Goal: Find specific page/section: Find specific page/section

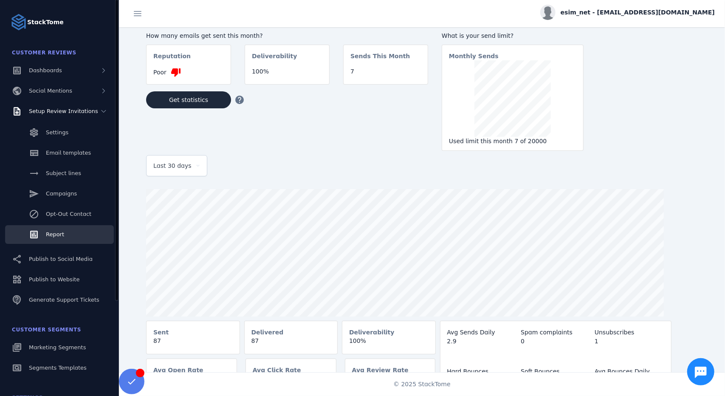
click at [69, 238] on link "Report" at bounding box center [59, 234] width 109 height 19
click at [69, 220] on link "Opt-Out Contact" at bounding box center [59, 214] width 109 height 19
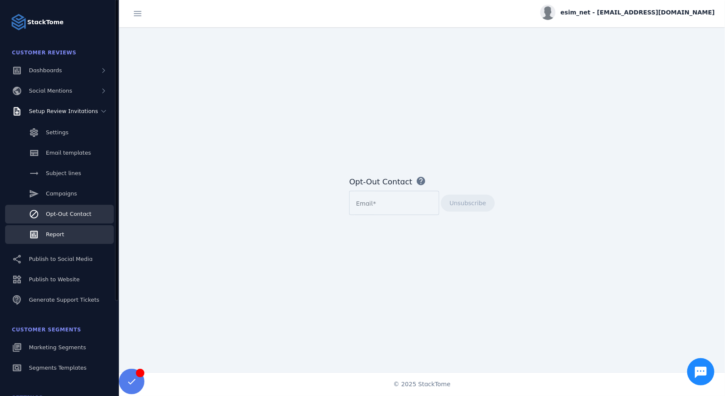
click at [62, 238] on div "Report" at bounding box center [55, 234] width 18 height 8
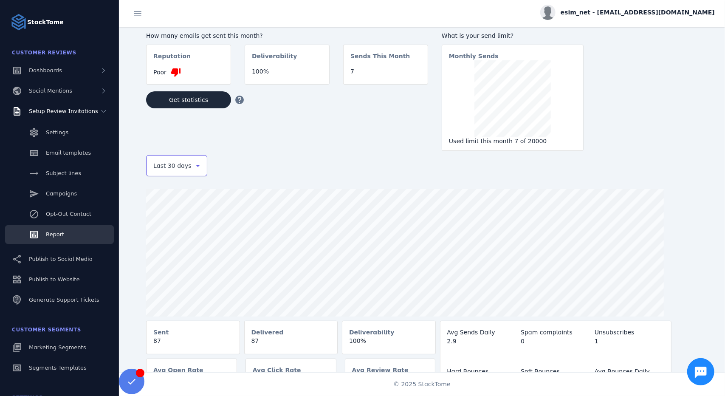
click at [184, 167] on span "Last 30 days" at bounding box center [172, 166] width 38 height 10
click at [317, 138] on div at bounding box center [362, 198] width 725 height 396
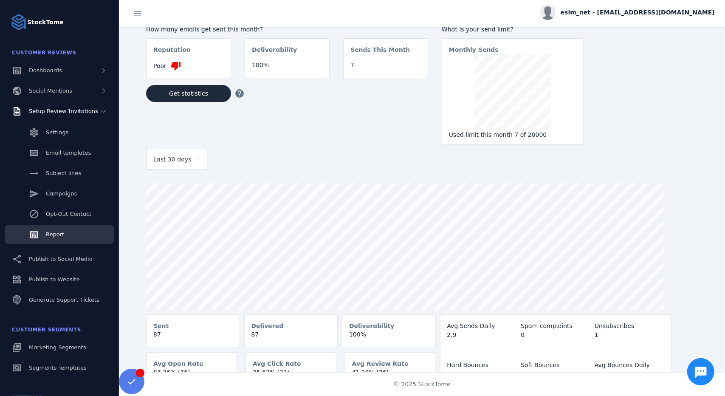
scroll to position [20, 0]
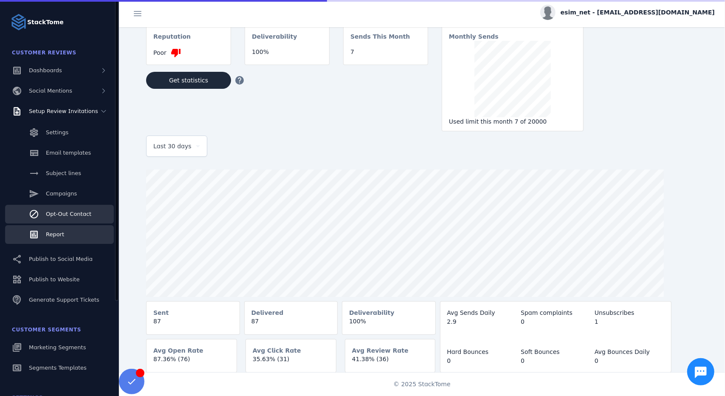
click at [71, 220] on link "Opt-Out Contact" at bounding box center [59, 214] width 109 height 19
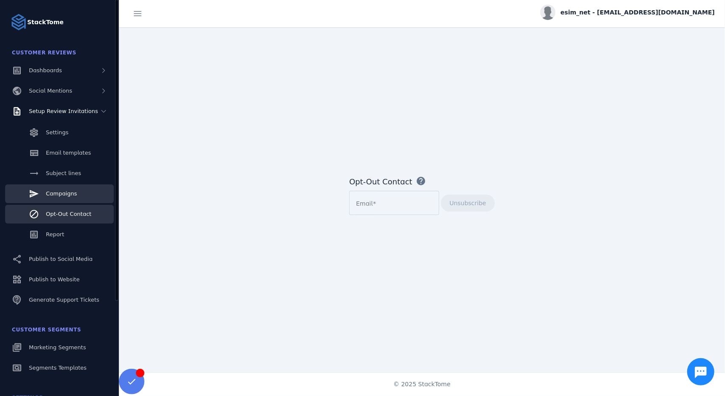
click at [71, 200] on link "Campaigns" at bounding box center [59, 193] width 109 height 19
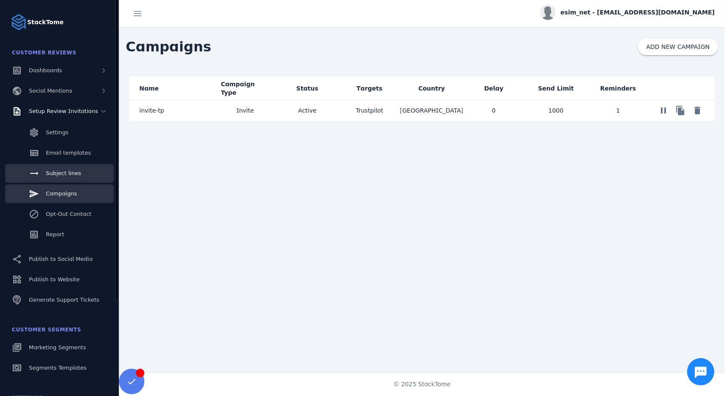
click at [65, 178] on link "Subject lines" at bounding box center [59, 173] width 109 height 19
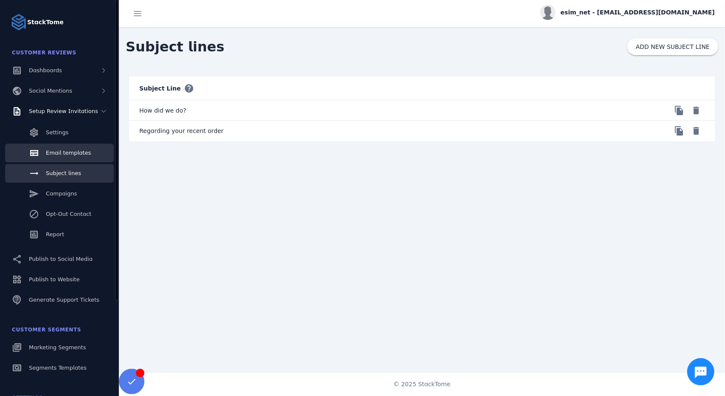
click at [71, 156] on span "Email templates" at bounding box center [68, 153] width 45 height 6
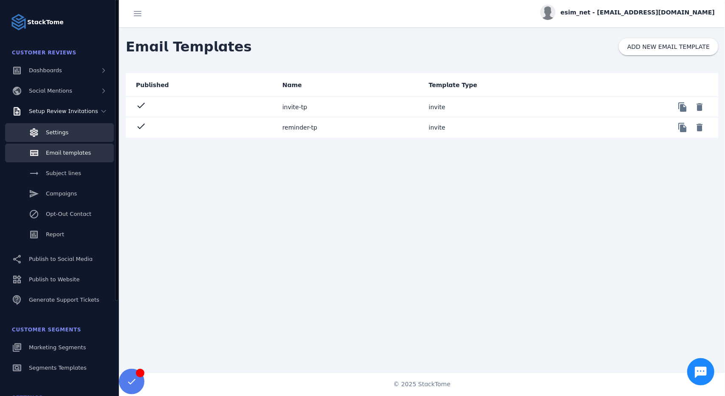
click at [58, 131] on span "Settings" at bounding box center [57, 132] width 23 height 6
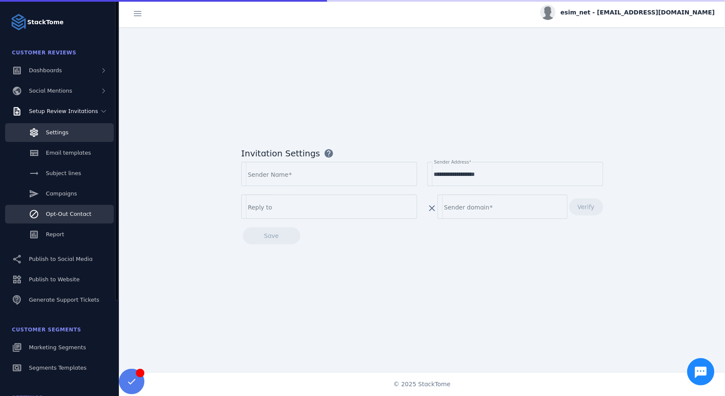
click at [72, 216] on span "Opt-Out Contact" at bounding box center [68, 214] width 45 height 6
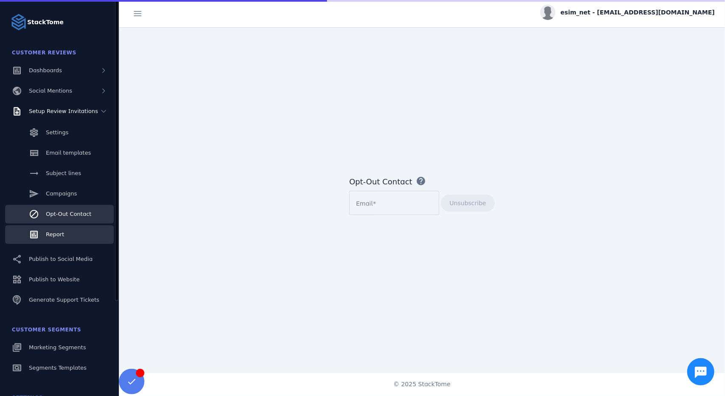
click at [59, 235] on span "Report" at bounding box center [55, 234] width 18 height 6
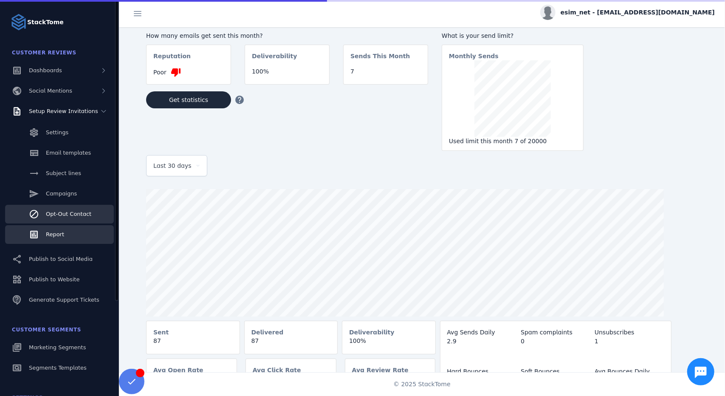
click at [78, 213] on span "Opt-Out Contact" at bounding box center [68, 214] width 45 height 6
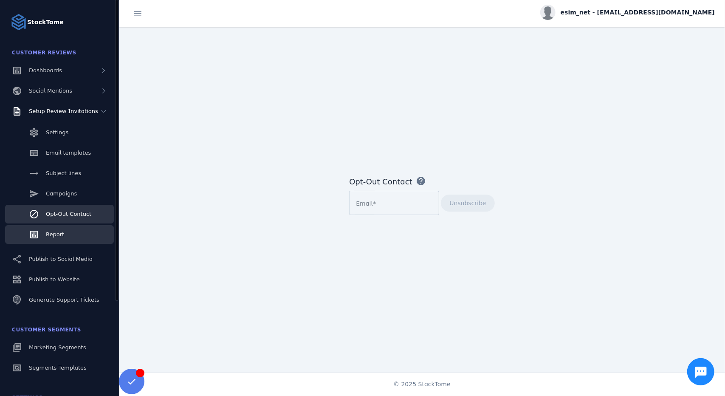
click at [67, 235] on link "Report" at bounding box center [59, 234] width 109 height 19
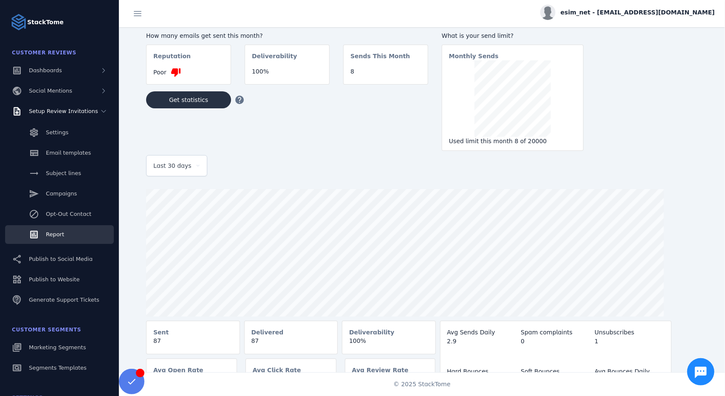
click at [192, 102] on span "Get statistics" at bounding box center [188, 100] width 39 height 6
click at [59, 213] on span "Opt-Out Contact" at bounding box center [68, 214] width 45 height 6
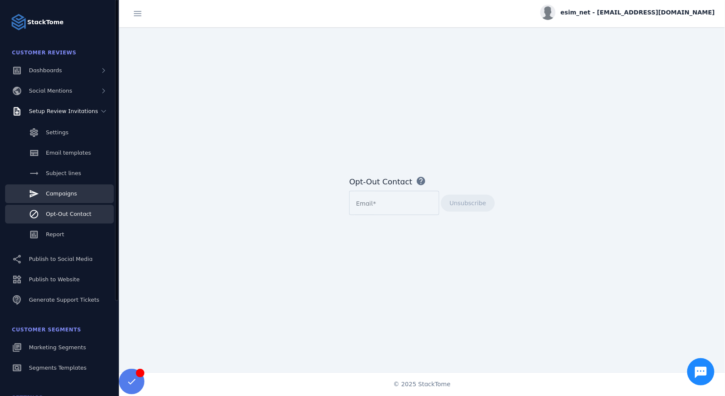
click at [68, 197] on span "Campaigns" at bounding box center [61, 193] width 31 height 6
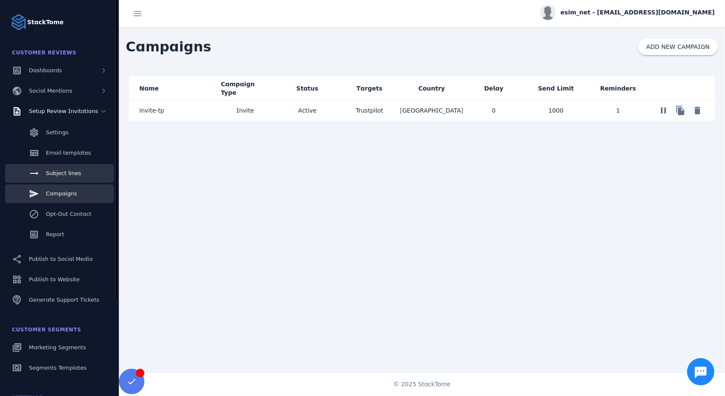
click at [72, 176] on span "Subject lines" at bounding box center [63, 173] width 35 height 6
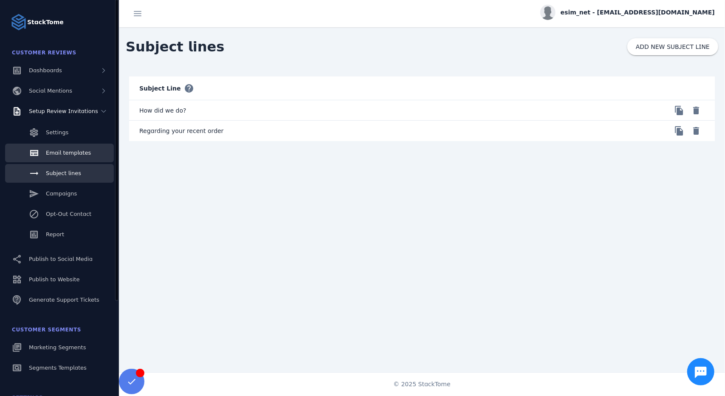
click at [65, 156] on span "Email templates" at bounding box center [68, 153] width 45 height 6
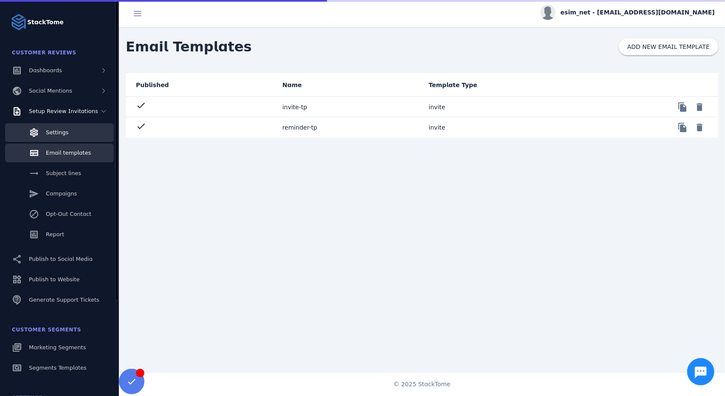
click at [68, 134] on link "Settings" at bounding box center [59, 132] width 109 height 19
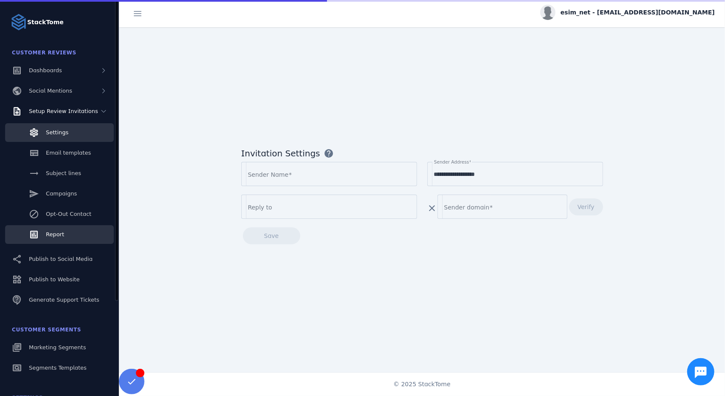
type input "********"
click at [66, 234] on link "Report" at bounding box center [59, 234] width 109 height 19
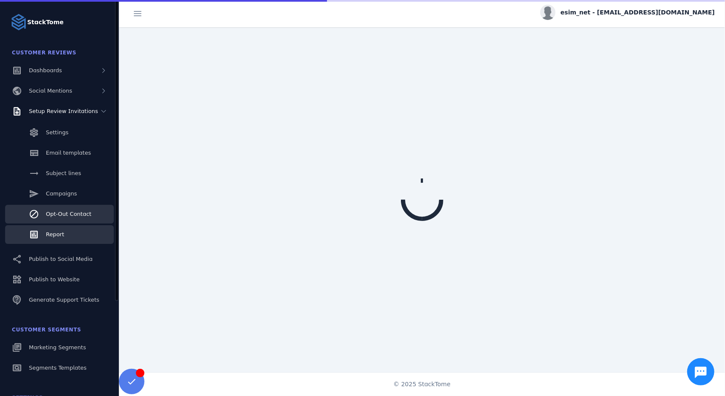
click at [75, 213] on span "Opt-Out Contact" at bounding box center [68, 214] width 45 height 6
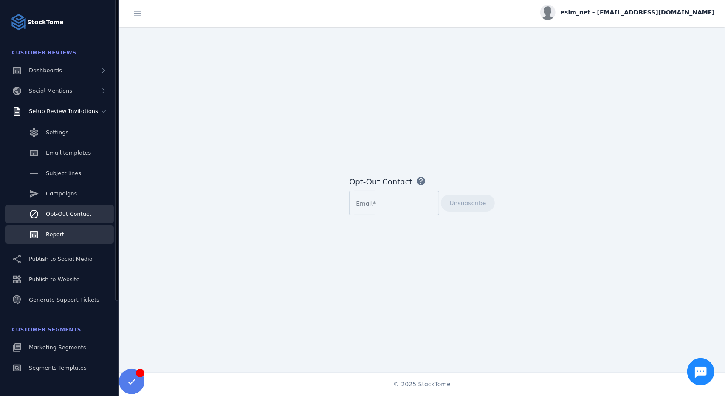
click at [71, 233] on link "Report" at bounding box center [59, 234] width 109 height 19
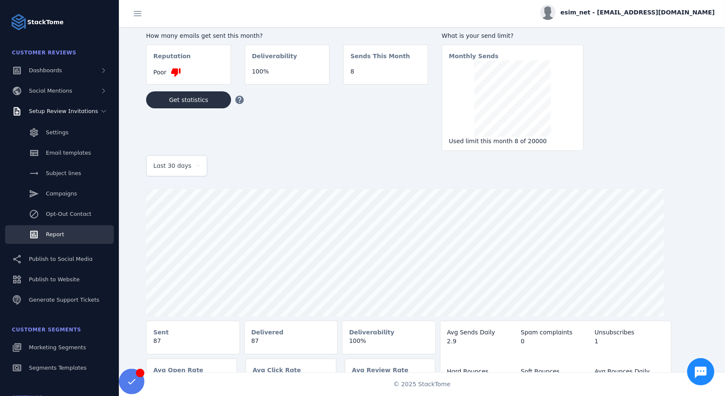
click at [198, 103] on span "Get statistics" at bounding box center [188, 100] width 39 height 6
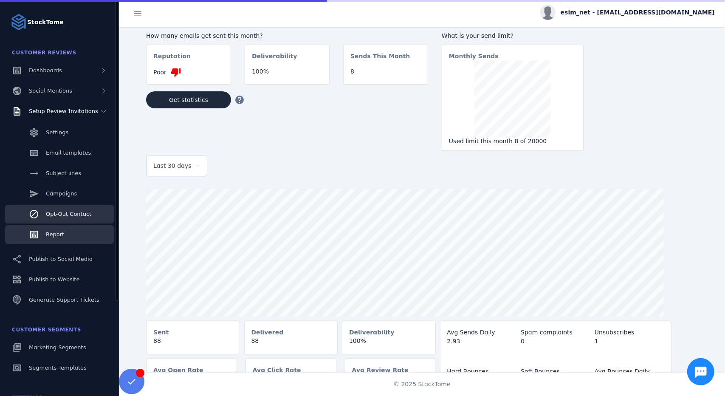
click at [59, 213] on span "Opt-Out Contact" at bounding box center [68, 214] width 45 height 6
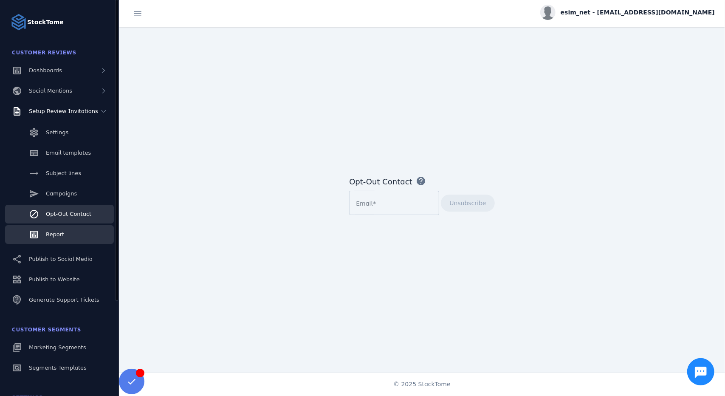
click at [58, 237] on span "Report" at bounding box center [55, 234] width 18 height 6
